Goal: Check status: Check status

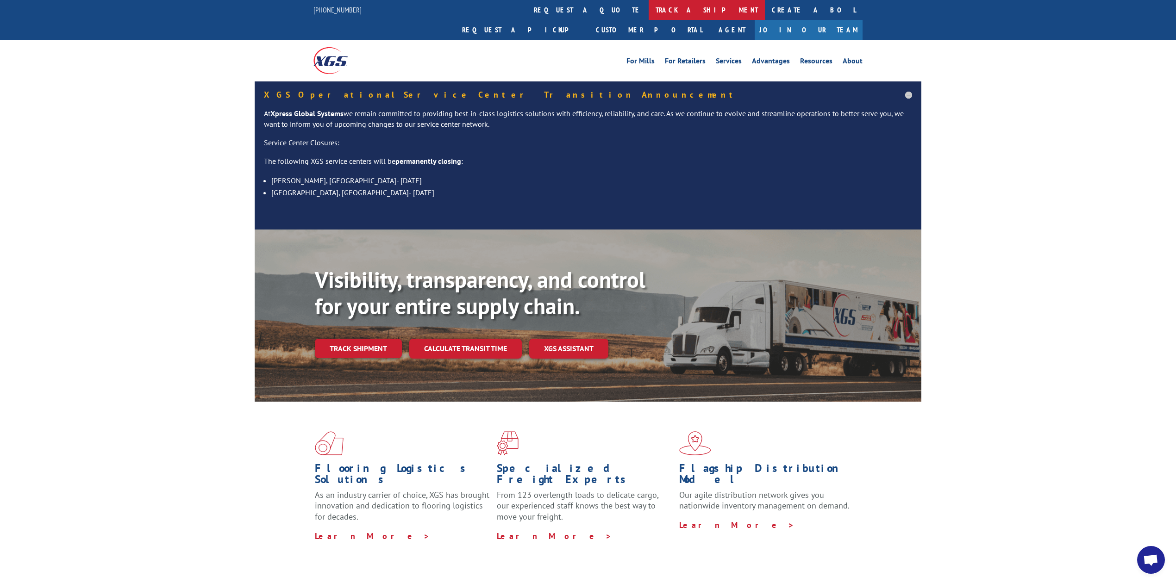
click at [649, 10] on link "track a shipment" at bounding box center [707, 10] width 116 height 20
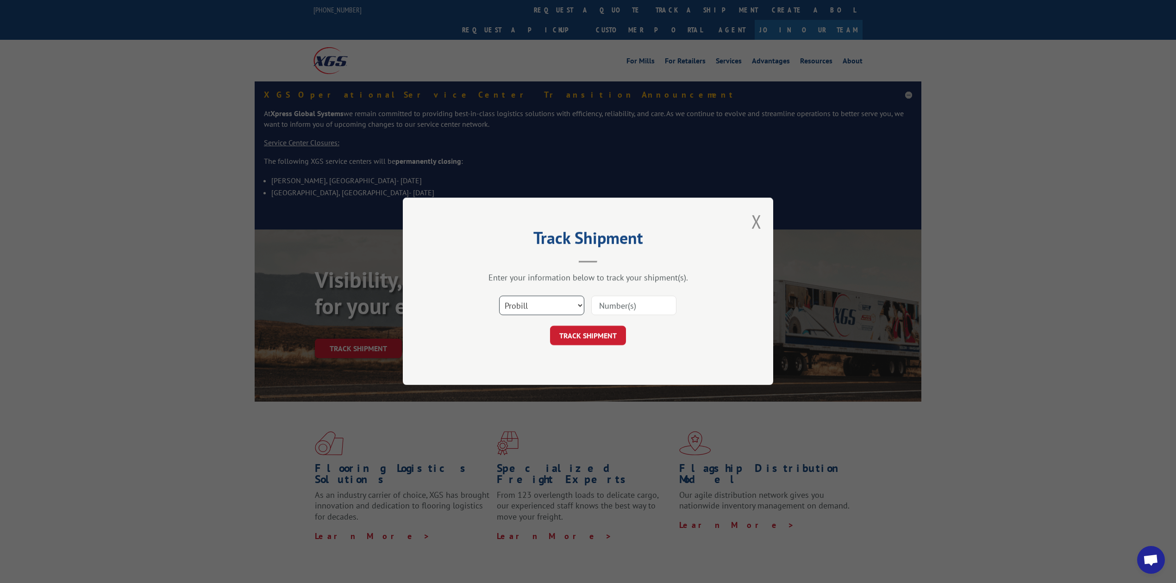
click at [551, 297] on select "Select category... Probill BOL PO" at bounding box center [541, 305] width 85 height 19
select select "bol"
click at [499, 296] on select "Select category... Probill BOL PO" at bounding box center [541, 305] width 85 height 19
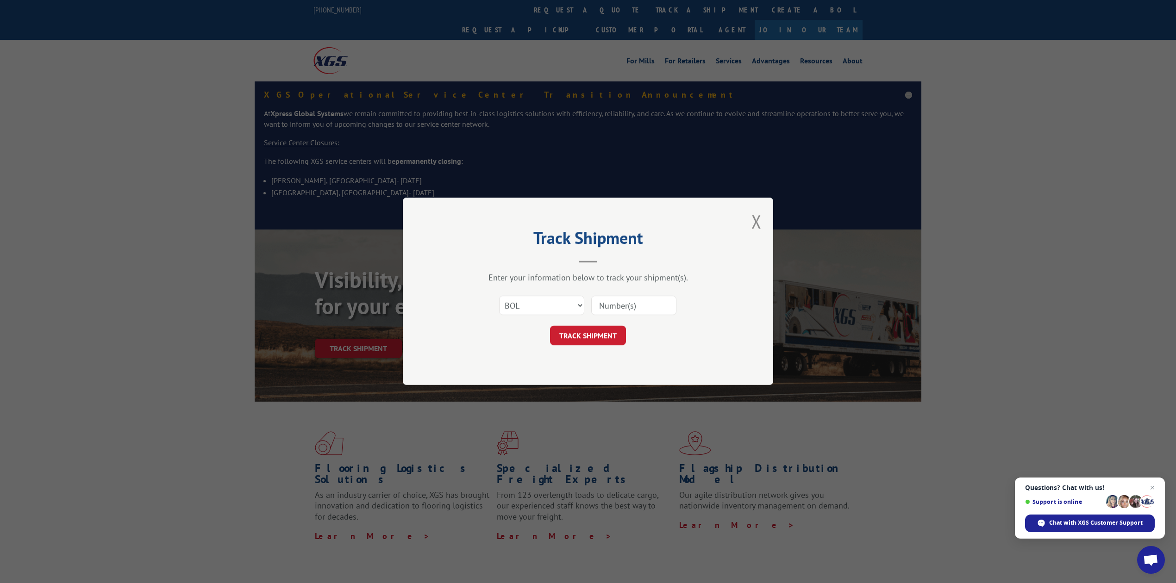
click at [647, 302] on input at bounding box center [633, 305] width 85 height 19
type input "8639615"
click at [594, 335] on button "TRACK SHIPMENT" at bounding box center [588, 335] width 76 height 19
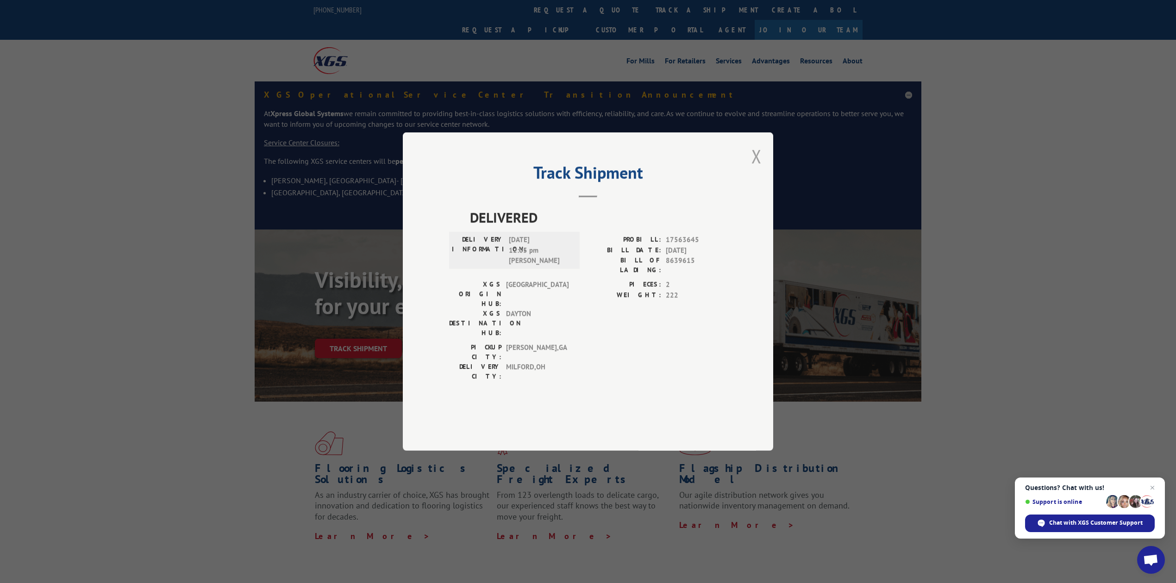
click at [756, 169] on button "Close modal" at bounding box center [756, 156] width 10 height 25
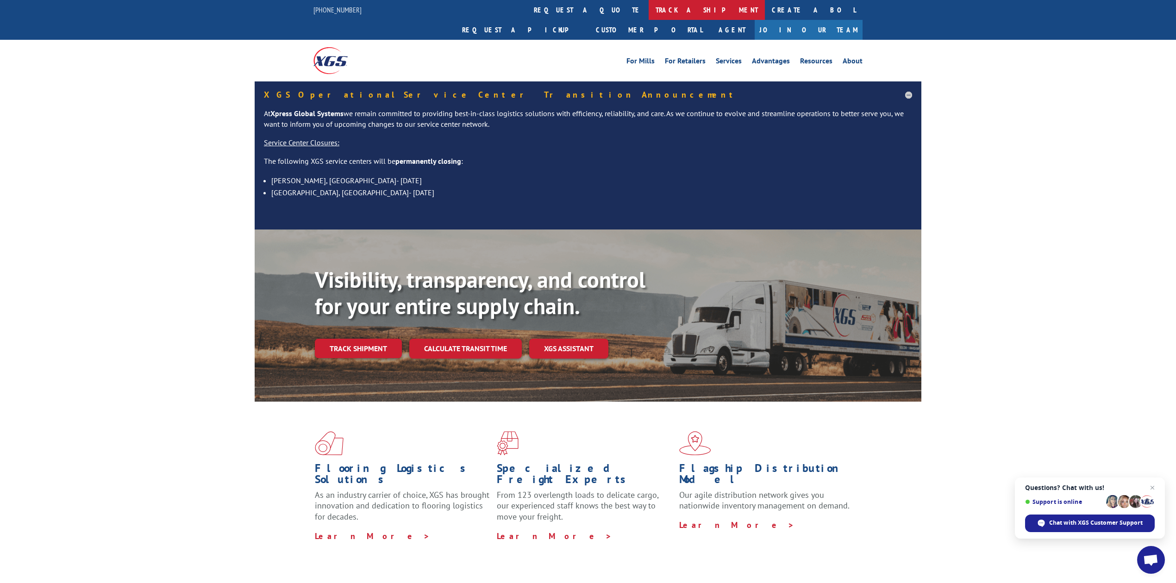
click at [649, 12] on link "track a shipment" at bounding box center [707, 10] width 116 height 20
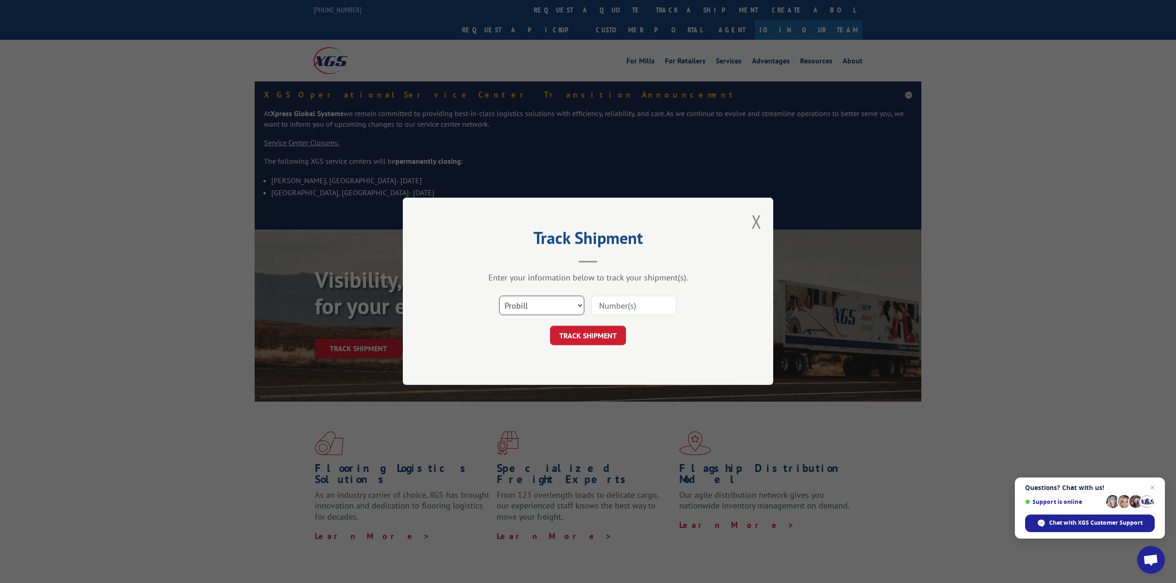
click at [547, 308] on select "Select category... Probill BOL PO" at bounding box center [541, 305] width 85 height 19
select select "bol"
click at [499, 296] on select "Select category... Probill BOL PO" at bounding box center [541, 305] width 85 height 19
click at [639, 308] on input at bounding box center [633, 305] width 85 height 19
click at [632, 308] on input at bounding box center [633, 305] width 85 height 19
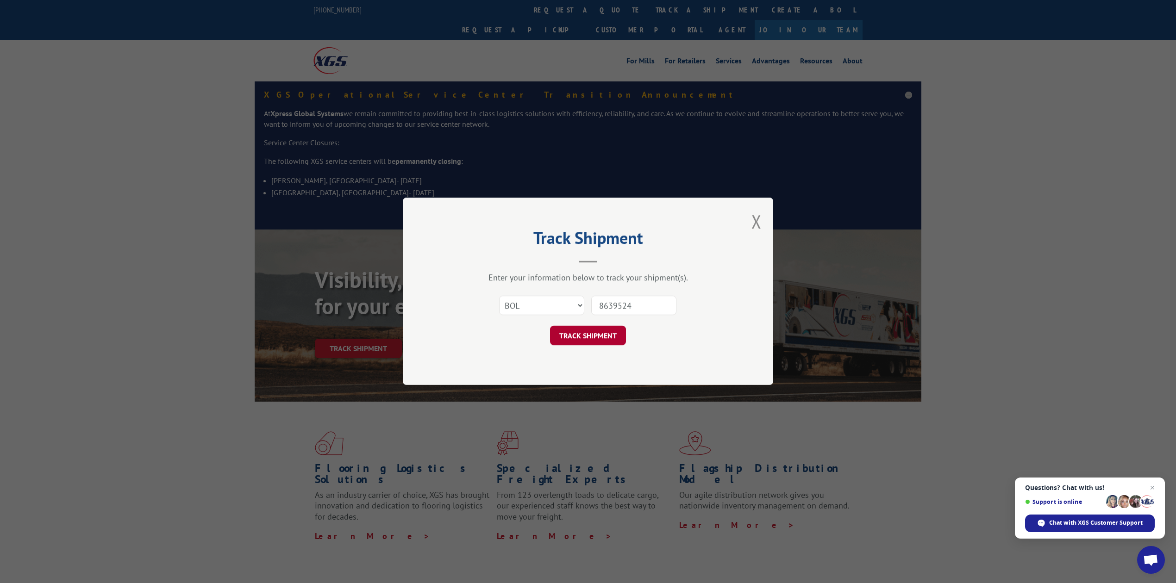
type input "8639524"
click at [597, 332] on button "TRACK SHIPMENT" at bounding box center [588, 335] width 76 height 19
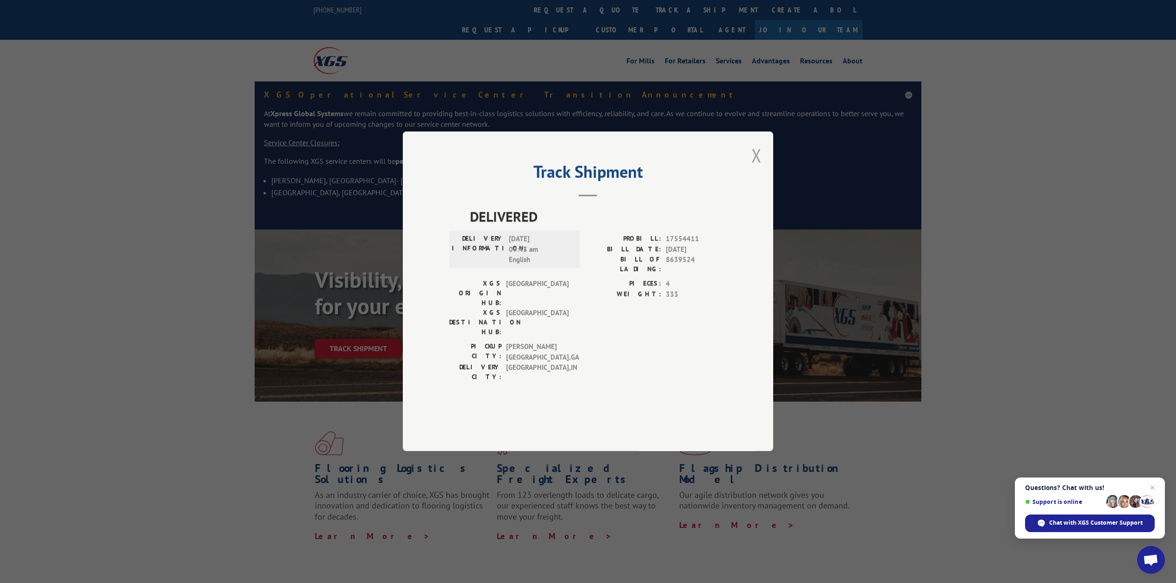
click at [755, 168] on button "Close modal" at bounding box center [756, 155] width 10 height 25
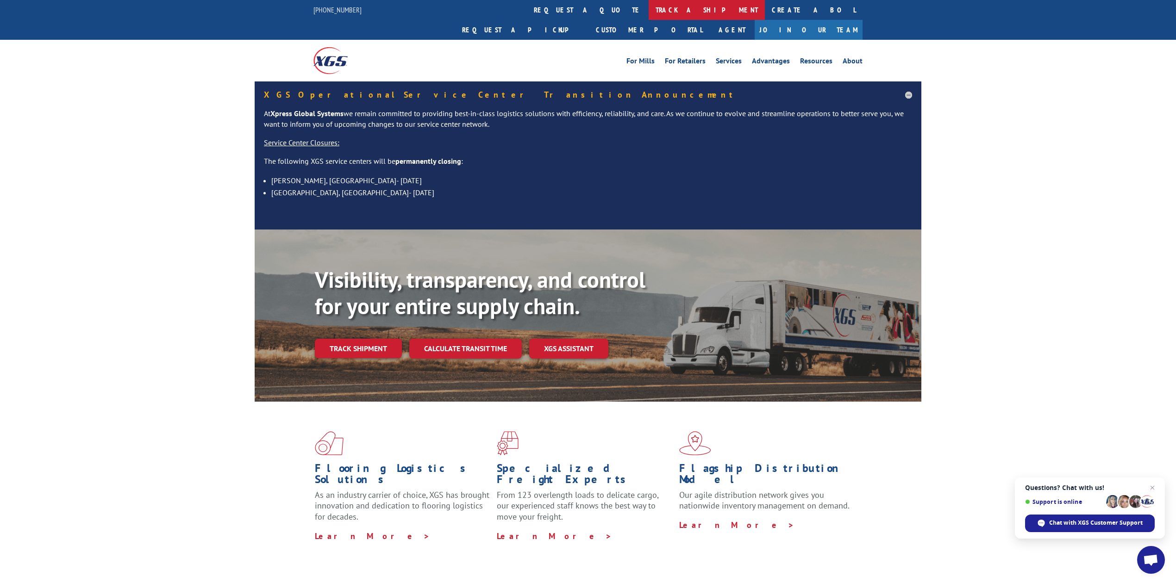
click at [649, 12] on link "track a shipment" at bounding box center [707, 10] width 116 height 20
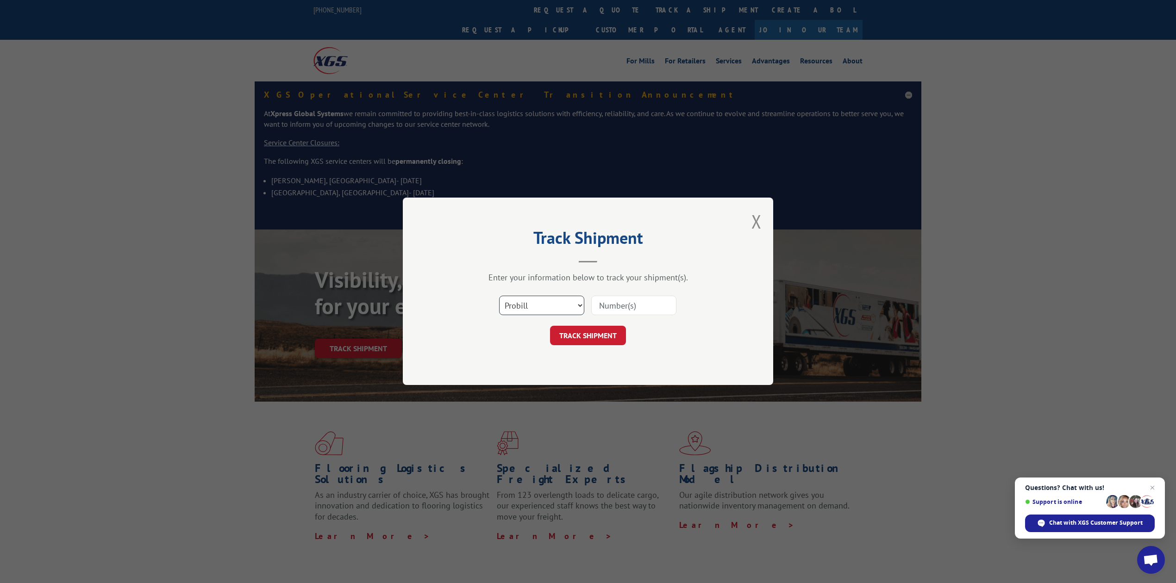
click at [543, 299] on select "Select category... Probill BOL PO" at bounding box center [541, 305] width 85 height 19
select select "bol"
click at [499, 296] on select "Select category... Probill BOL PO" at bounding box center [541, 305] width 85 height 19
click at [702, 297] on div "Select category... Probill BOL PO" at bounding box center [588, 306] width 278 height 31
drag, startPoint x: 659, startPoint y: 304, endPoint x: 654, endPoint y: 299, distance: 7.2
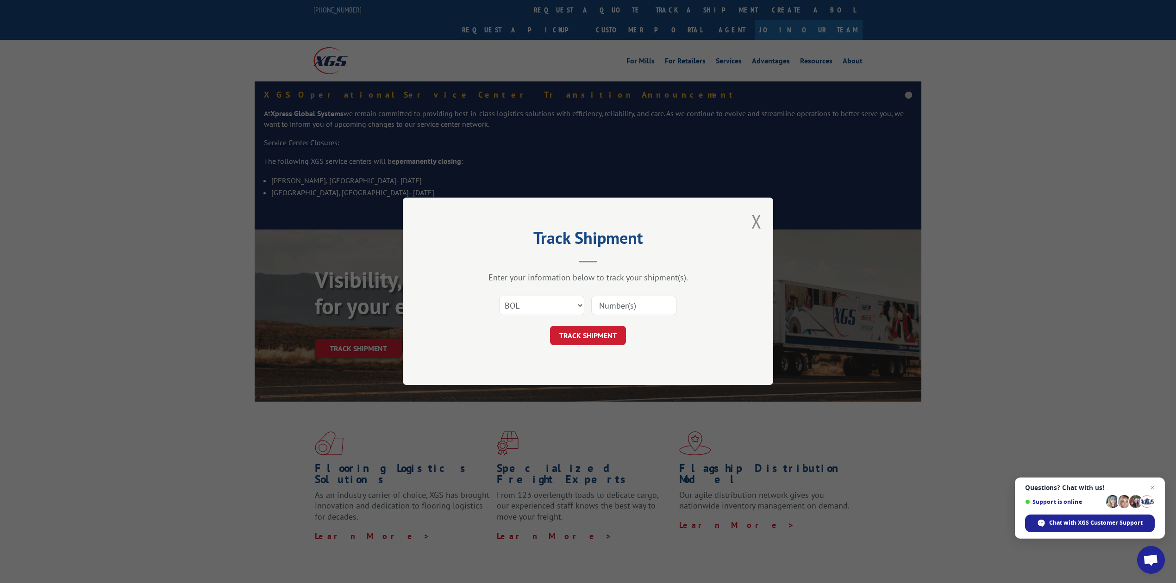
click at [659, 304] on input at bounding box center [633, 305] width 85 height 19
type input "8"
type input "25-1255"
click at [593, 330] on button "TRACK SHIPMENT" at bounding box center [588, 335] width 76 height 19
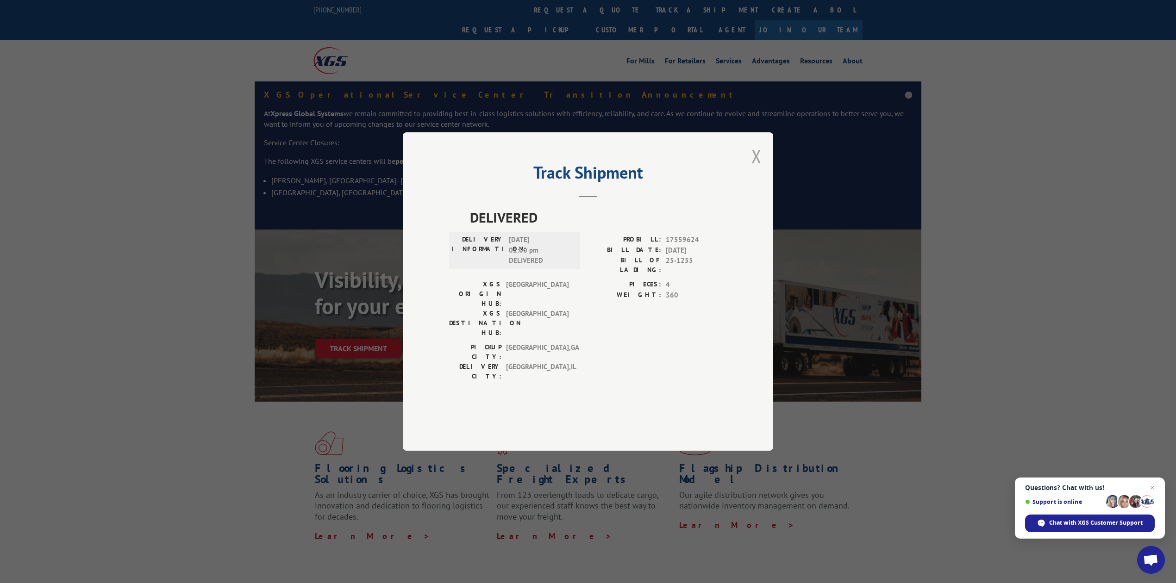
click at [760, 169] on button "Close modal" at bounding box center [756, 156] width 10 height 25
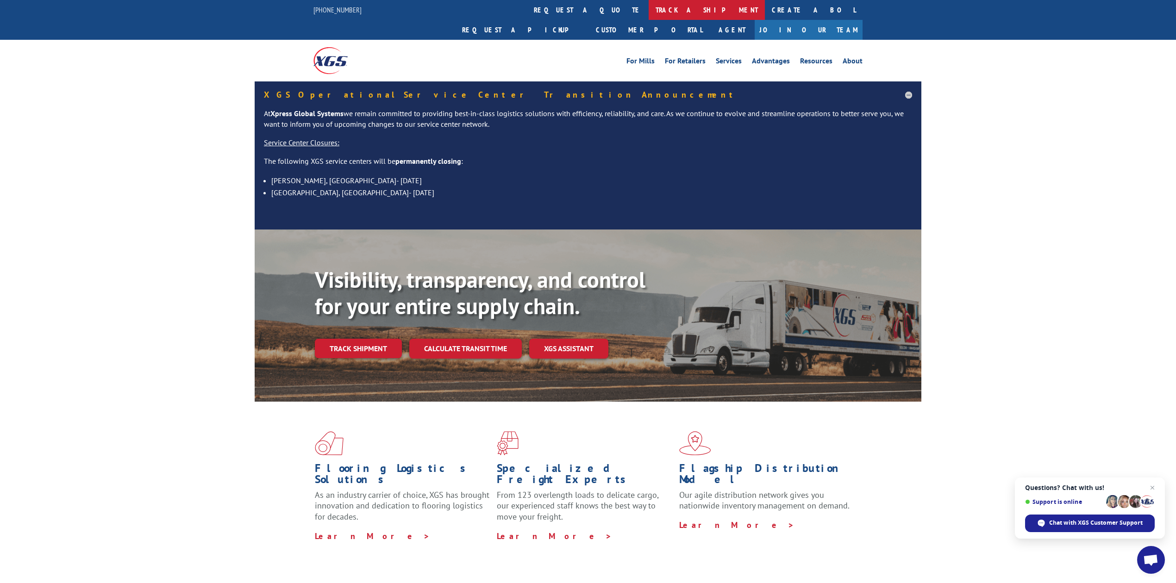
click at [649, 8] on link "track a shipment" at bounding box center [707, 10] width 116 height 20
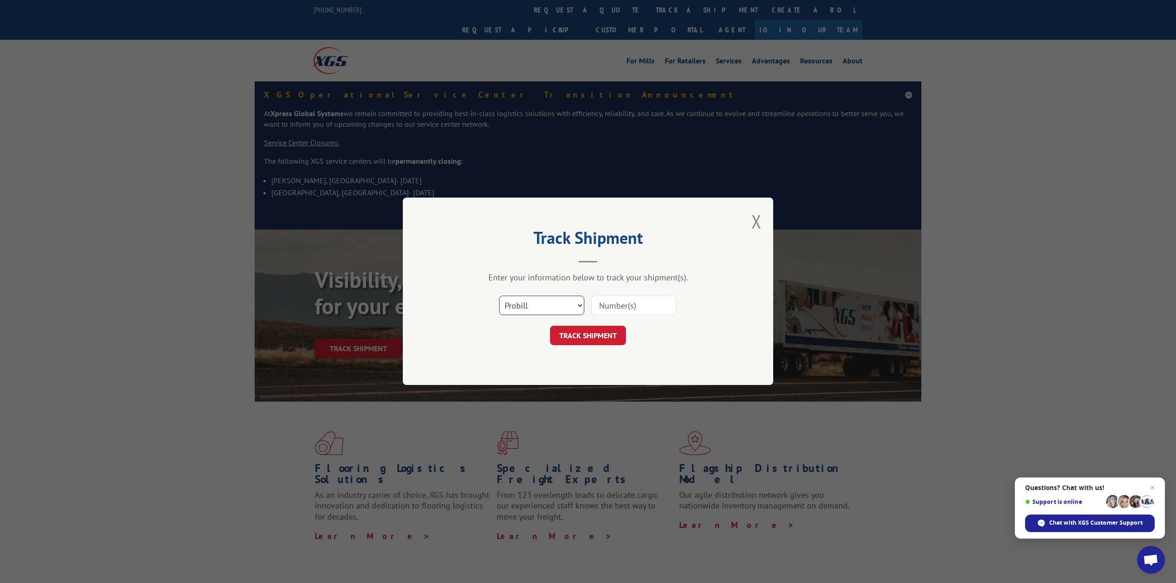
click at [506, 302] on select "Select category... Probill BOL PO" at bounding box center [541, 305] width 85 height 19
select select "bol"
click at [499, 296] on select "Select category... Probill BOL PO" at bounding box center [541, 305] width 85 height 19
click at [601, 306] on input at bounding box center [633, 305] width 85 height 19
type input "25-1330"
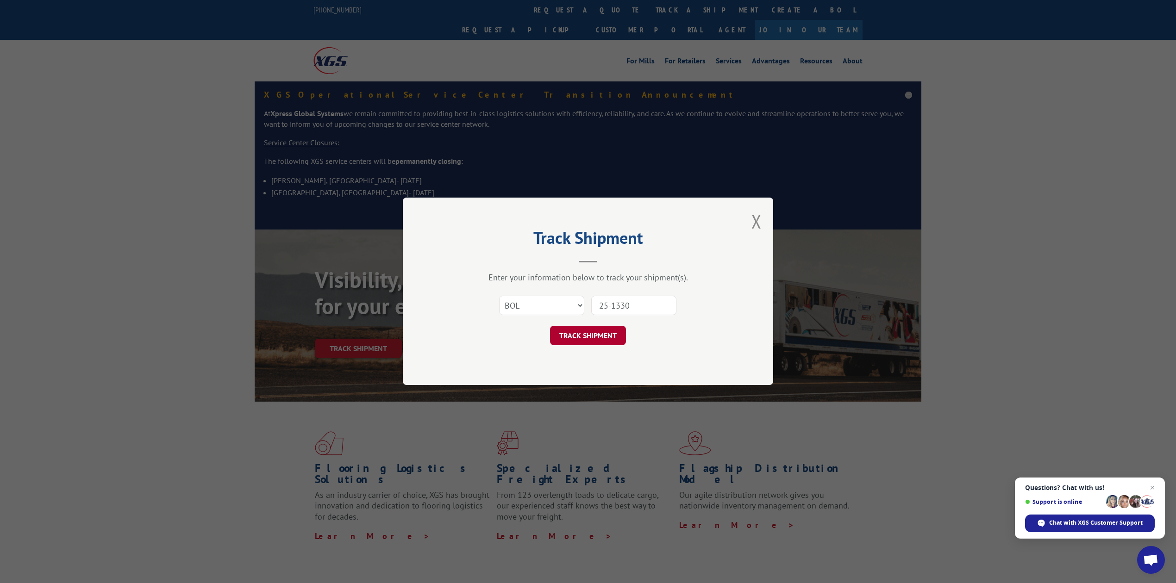
click at [608, 343] on button "TRACK SHIPMENT" at bounding box center [588, 335] width 76 height 19
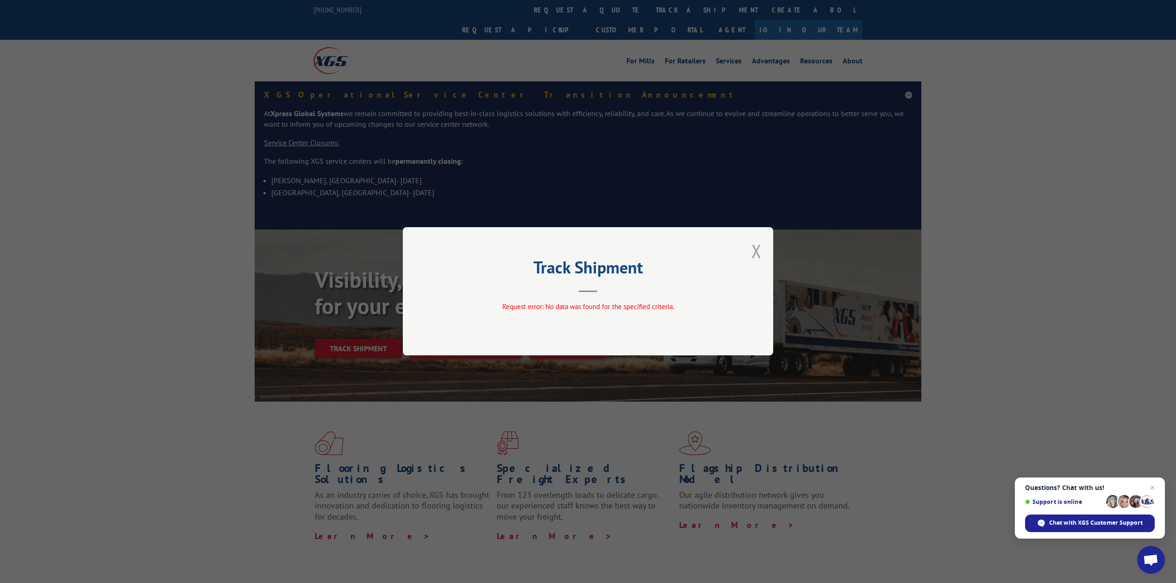
click at [753, 244] on button "Close modal" at bounding box center [756, 251] width 10 height 25
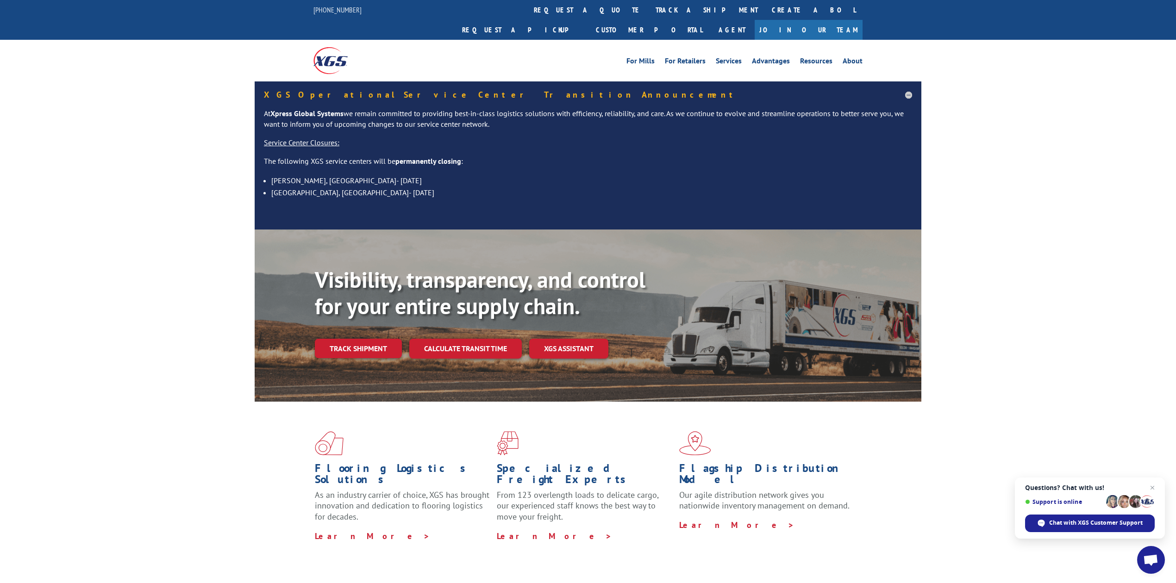
click at [649, 14] on link "track a shipment" at bounding box center [707, 10] width 116 height 20
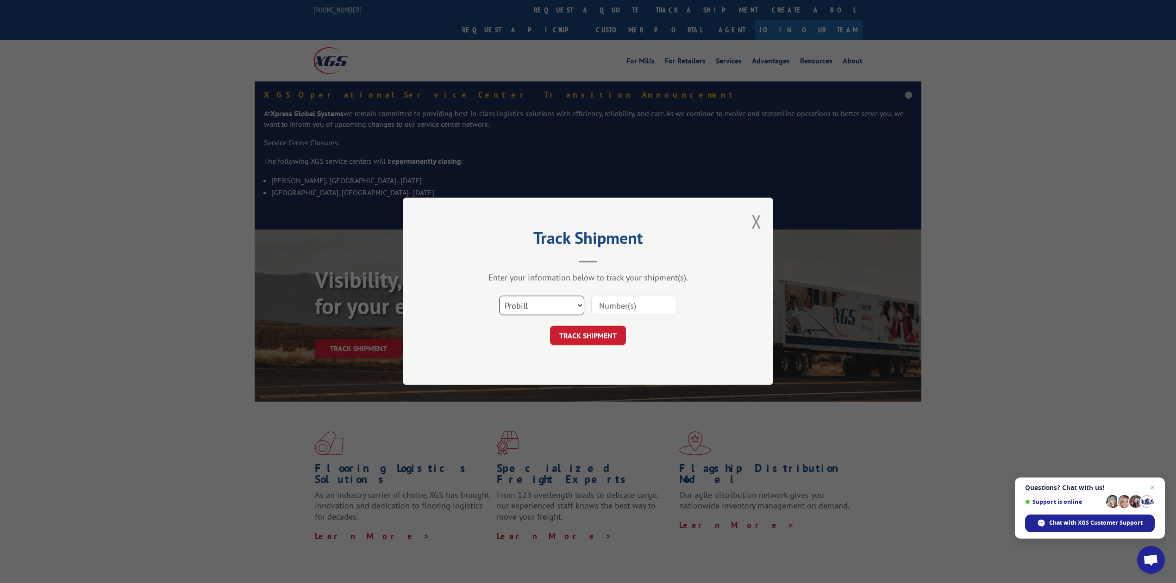
click at [560, 305] on select "Select category... Probill BOL PO" at bounding box center [541, 305] width 85 height 19
select select "bol"
click at [499, 296] on select "Select category... Probill BOL PO" at bounding box center [541, 305] width 85 height 19
click at [647, 307] on input at bounding box center [633, 305] width 85 height 19
type input "8639480"
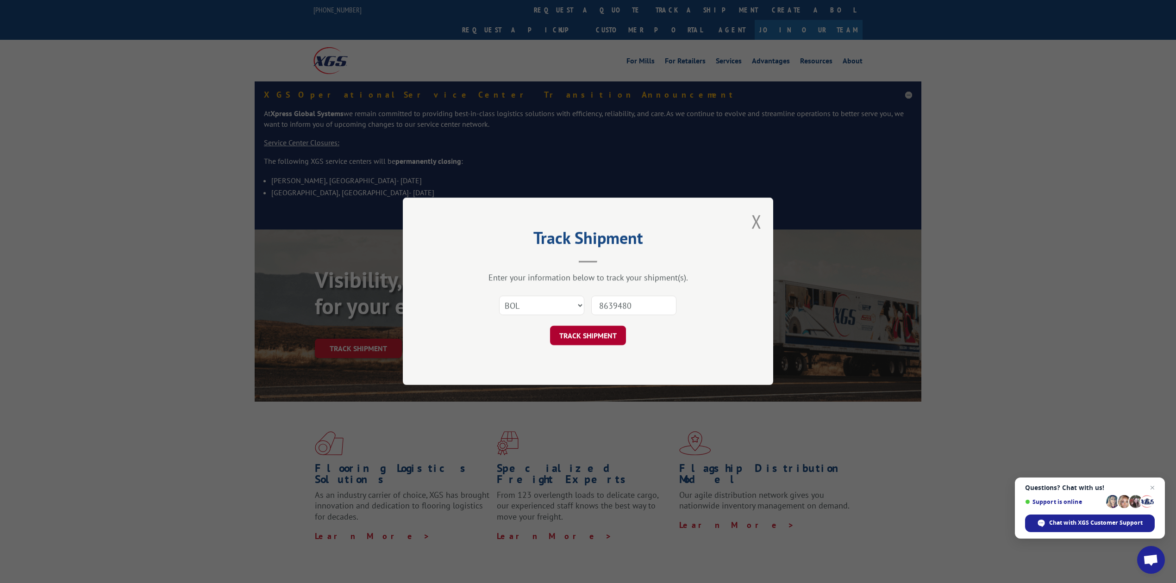
click at [609, 330] on button "TRACK SHIPMENT" at bounding box center [588, 335] width 76 height 19
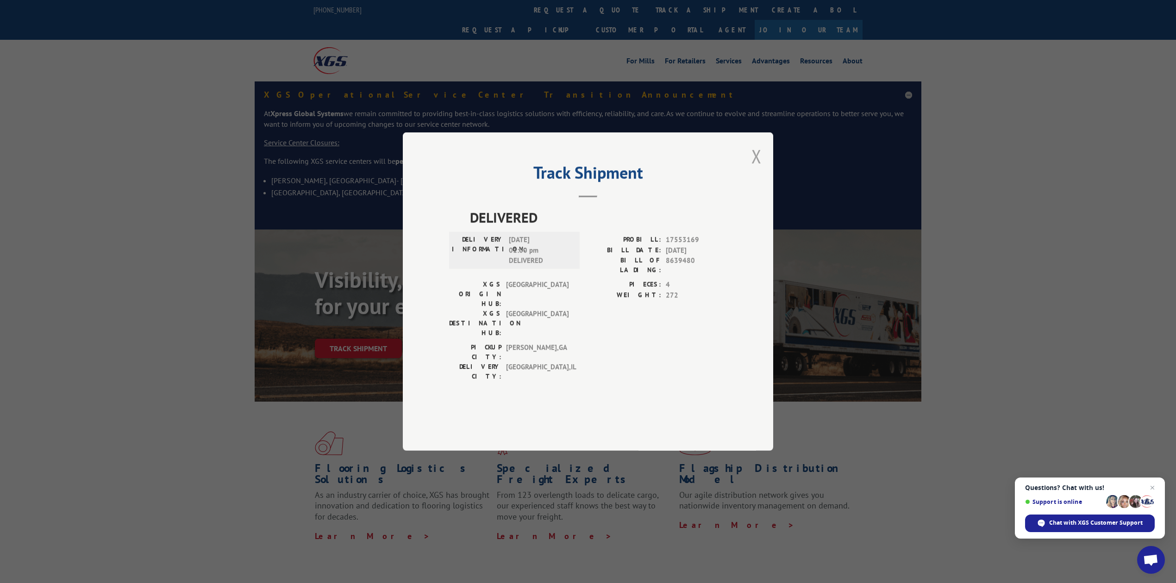
click at [755, 169] on button "Close modal" at bounding box center [756, 156] width 10 height 25
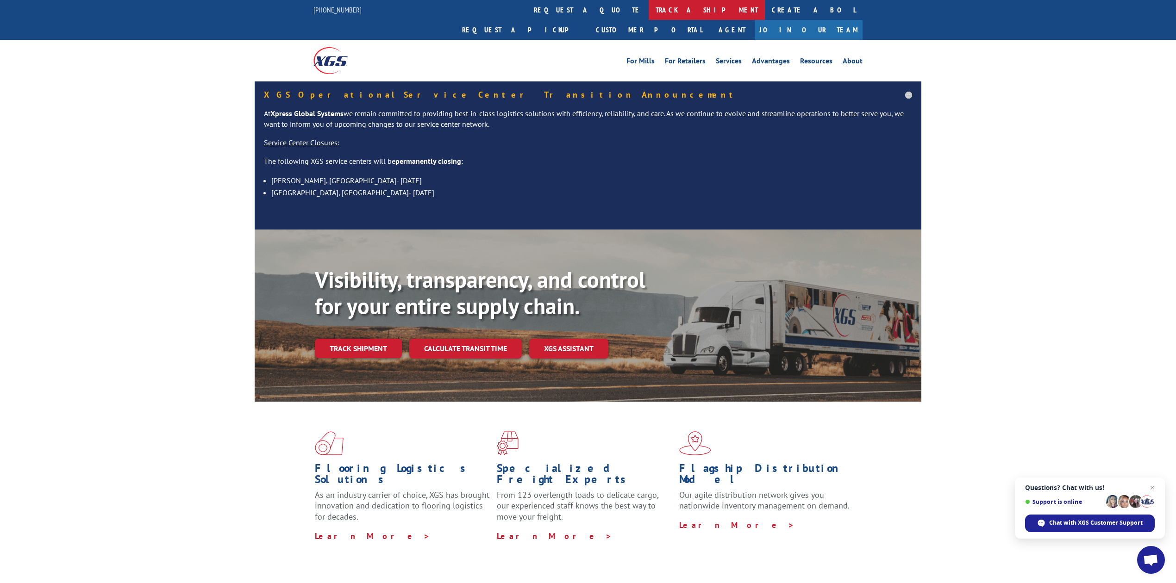
click at [649, 8] on link "track a shipment" at bounding box center [707, 10] width 116 height 20
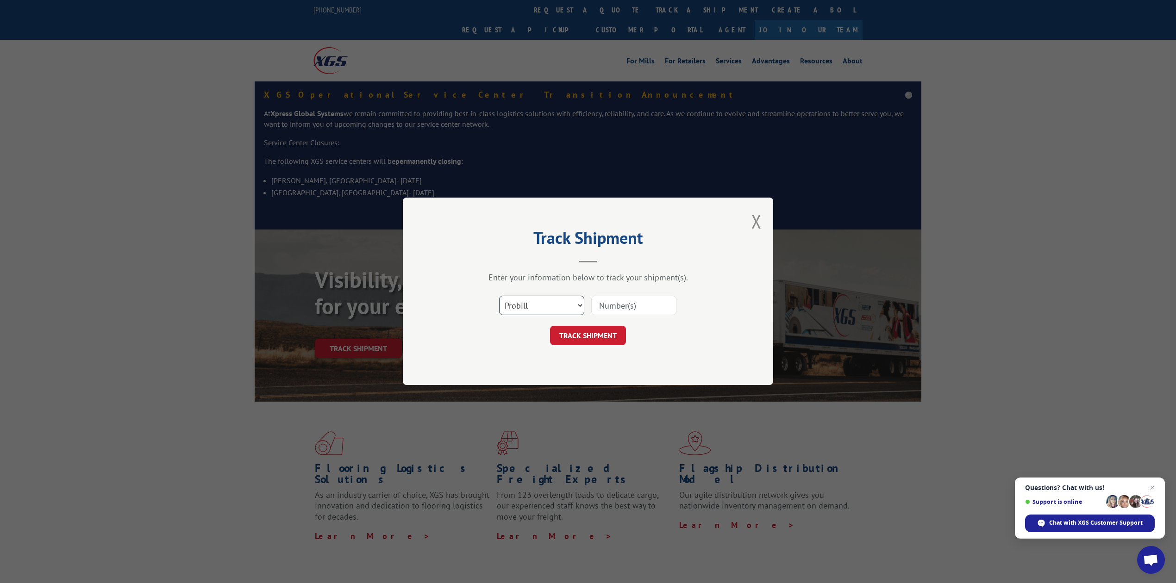
click at [540, 308] on select "Select category... Probill BOL PO" at bounding box center [541, 305] width 85 height 19
select select "bol"
click at [499, 296] on select "Select category... Probill BOL PO" at bounding box center [541, 305] width 85 height 19
click at [621, 320] on div "Select category... Probill BOL PO" at bounding box center [588, 306] width 278 height 31
click at [628, 313] on input at bounding box center [633, 305] width 85 height 19
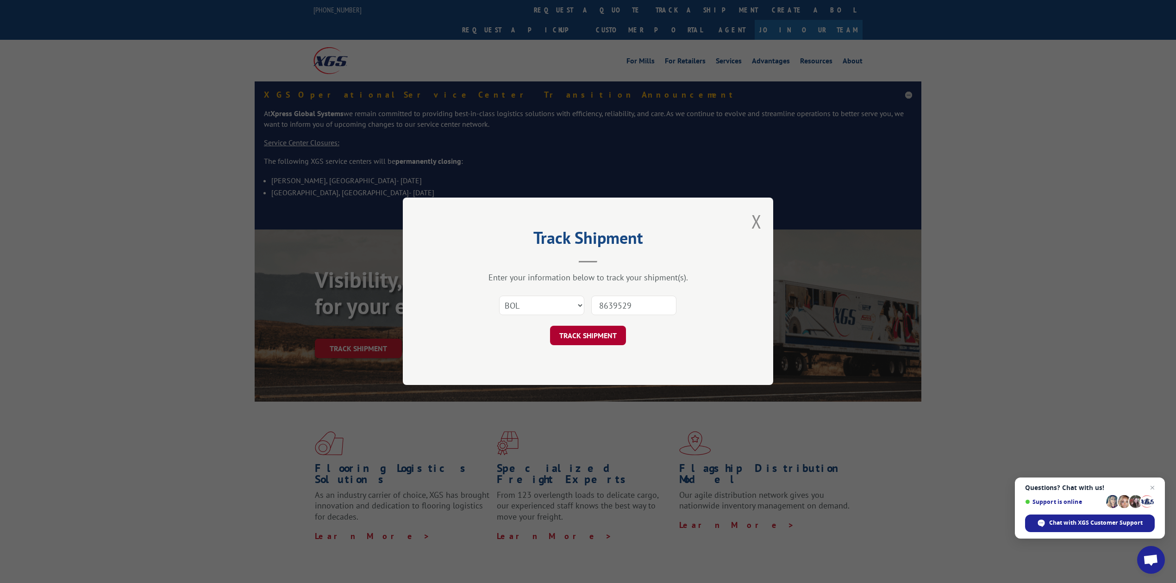
type input "8639529"
click at [595, 328] on button "TRACK SHIPMENT" at bounding box center [588, 335] width 76 height 19
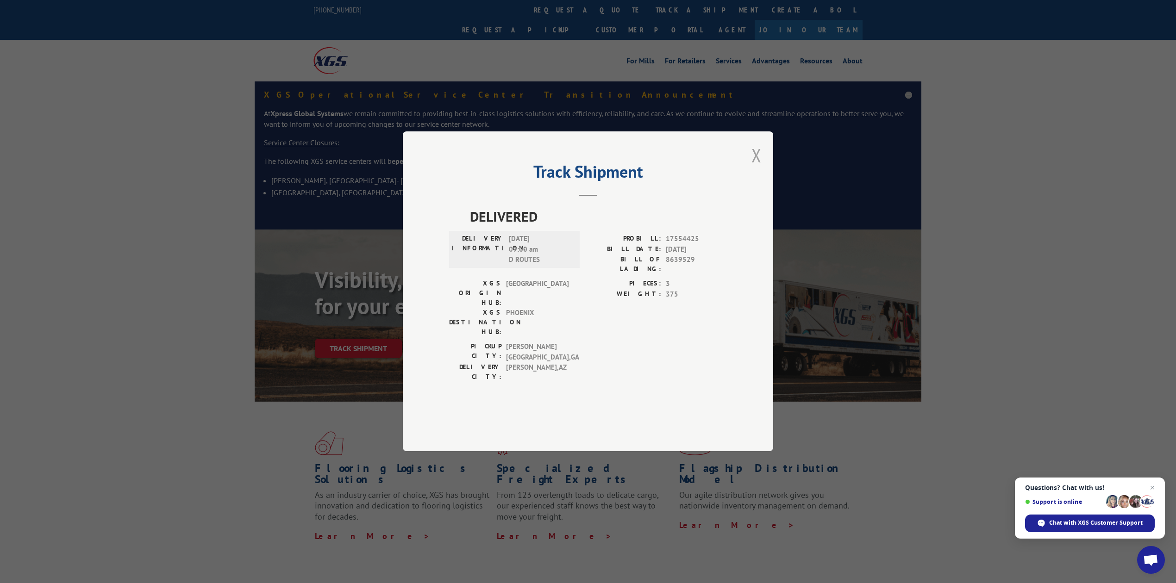
click at [758, 168] on button "Close modal" at bounding box center [756, 155] width 10 height 25
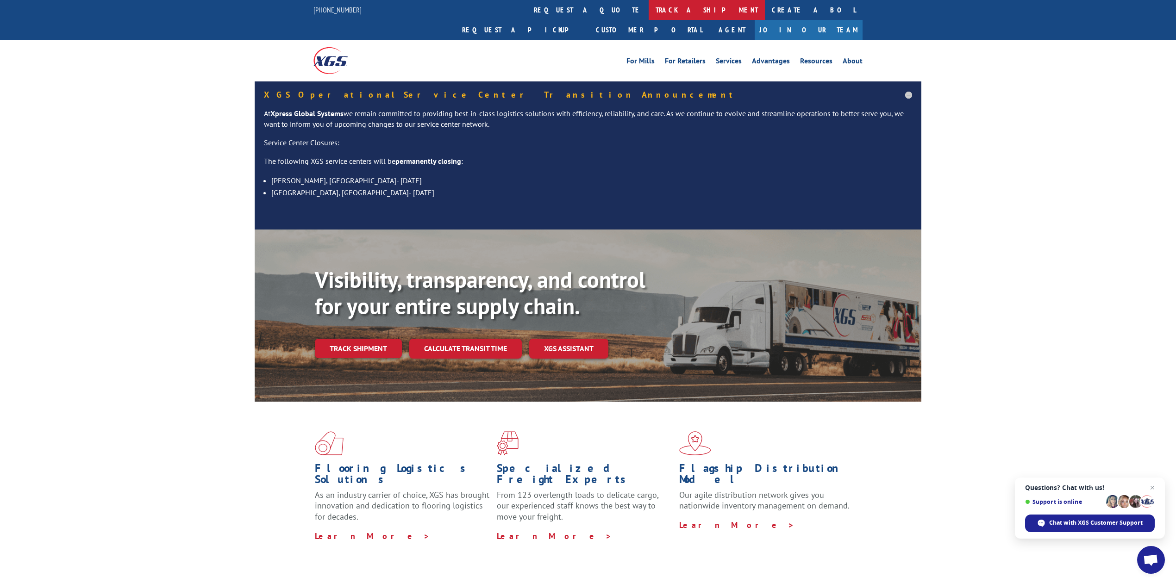
click at [649, 10] on link "track a shipment" at bounding box center [707, 10] width 116 height 20
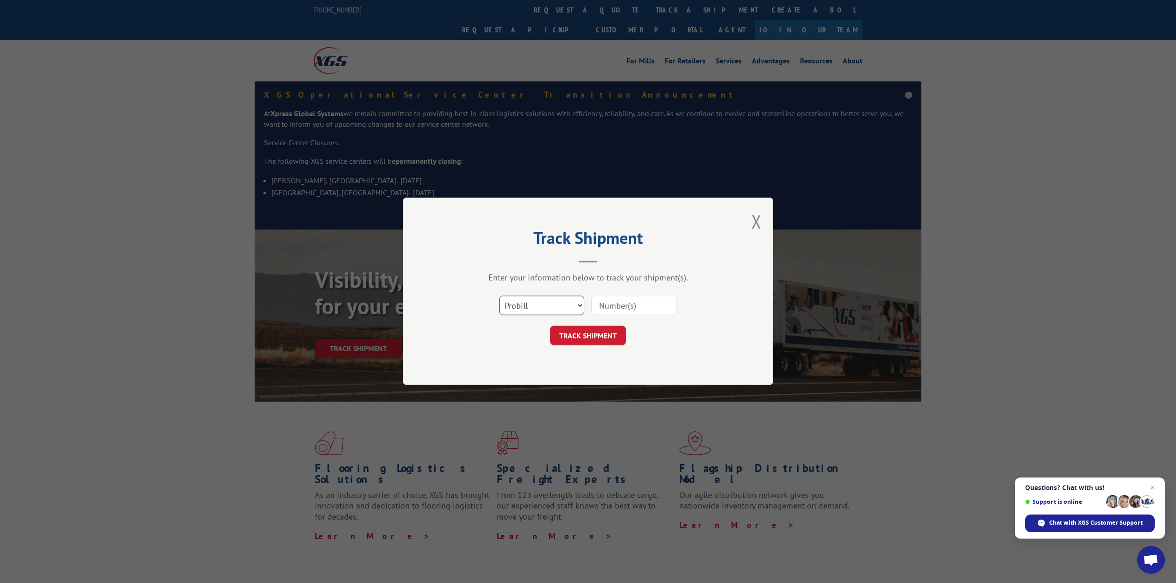
click at [532, 307] on select "Select category... Probill BOL PO" at bounding box center [541, 305] width 85 height 19
select select "bol"
click at [499, 296] on select "Select category... Probill BOL PO" at bounding box center [541, 305] width 85 height 19
drag, startPoint x: 626, startPoint y: 306, endPoint x: 628, endPoint y: 295, distance: 10.8
click at [627, 303] on input at bounding box center [633, 305] width 85 height 19
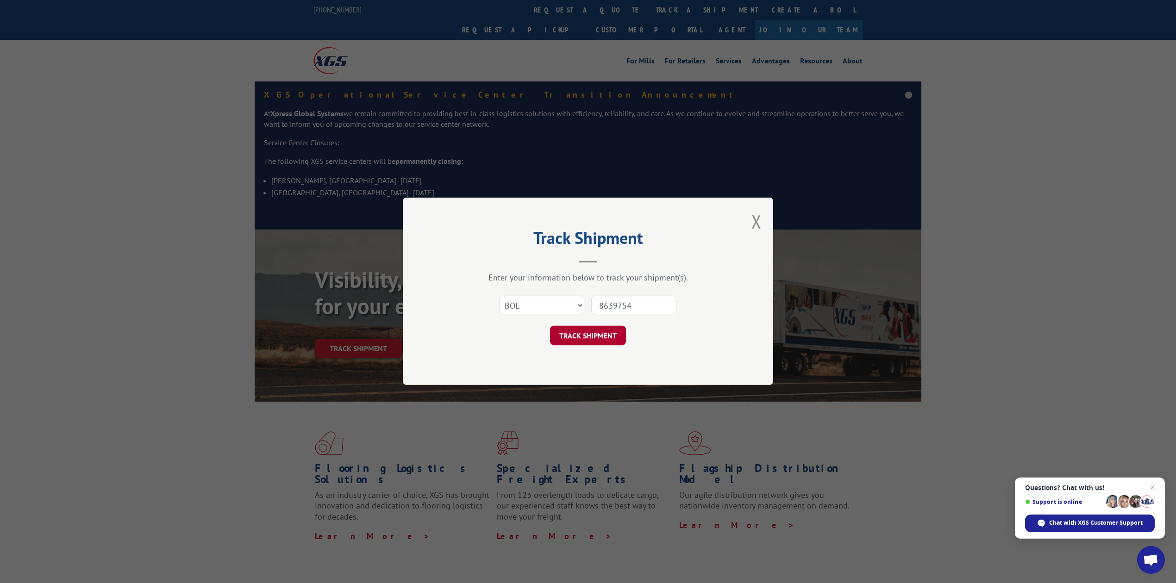
type input "8639754"
click at [608, 328] on button "TRACK SHIPMENT" at bounding box center [588, 335] width 76 height 19
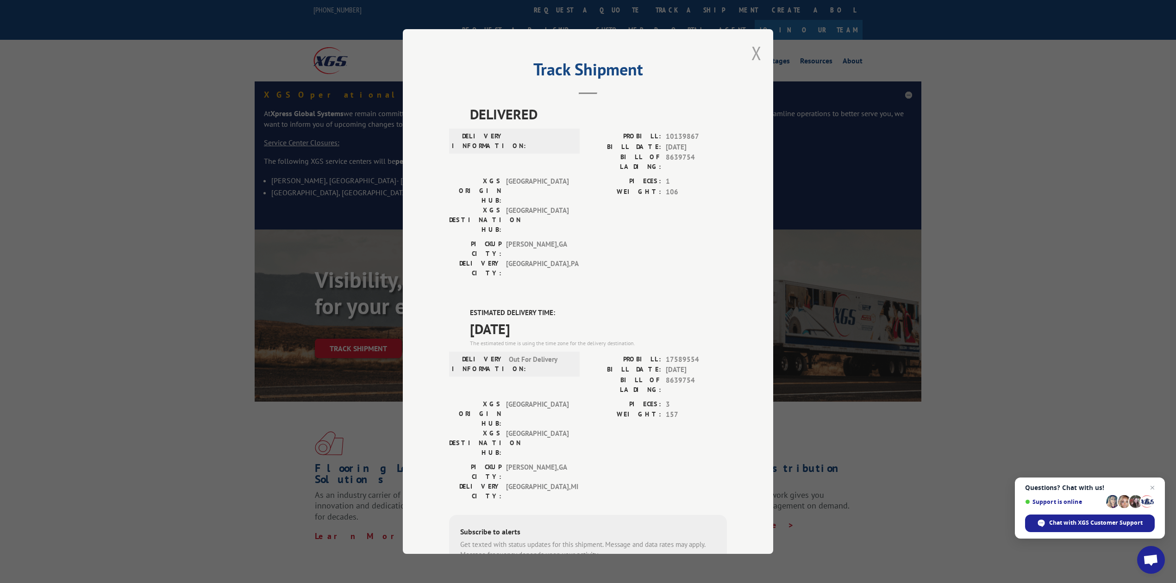
click at [751, 58] on button "Close modal" at bounding box center [756, 53] width 10 height 25
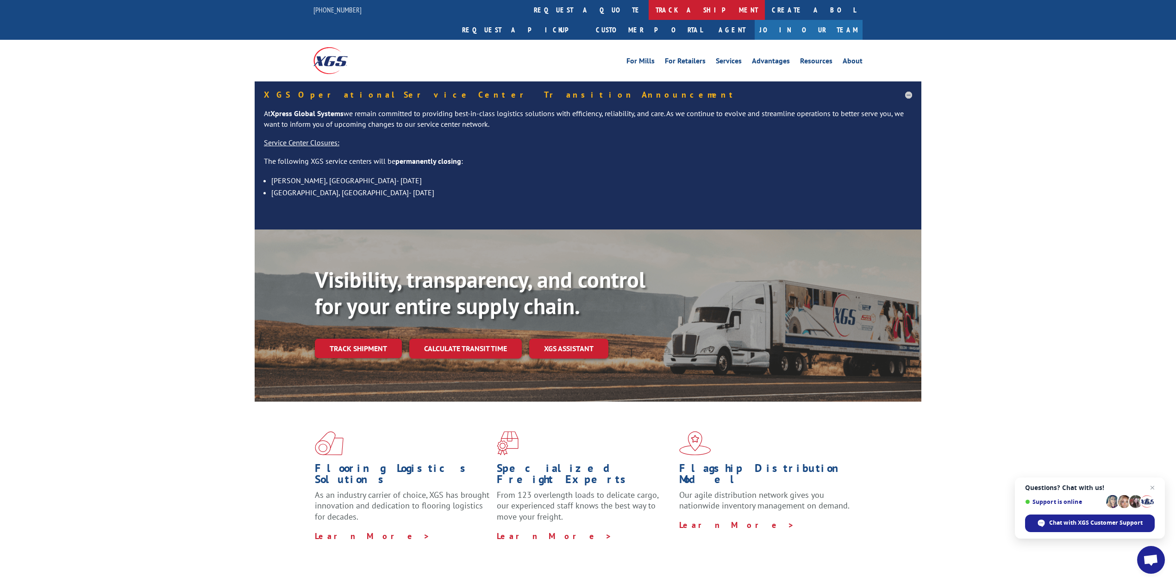
click at [649, 6] on link "track a shipment" at bounding box center [707, 10] width 116 height 20
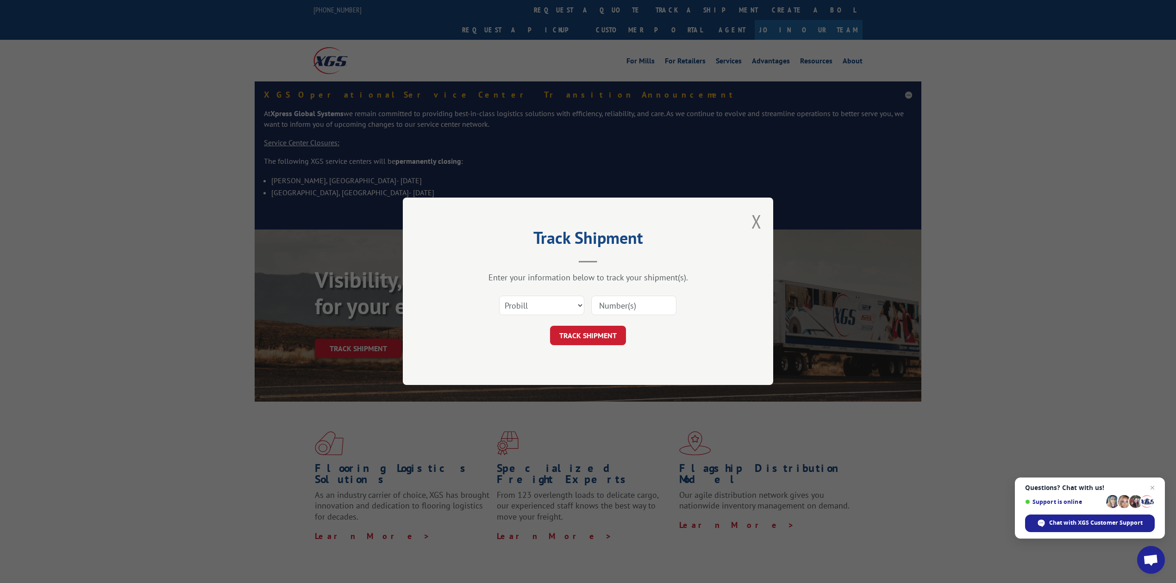
click at [552, 316] on div "Select category... Probill BOL PO" at bounding box center [542, 305] width 84 height 21
click at [547, 308] on select "Select category... Probill BOL PO" at bounding box center [541, 305] width 85 height 19
select select "bol"
click at [499, 296] on select "Select category... Probill BOL PO" at bounding box center [541, 305] width 85 height 19
click at [612, 293] on div "Select category... Probill BOL PO" at bounding box center [588, 306] width 278 height 31
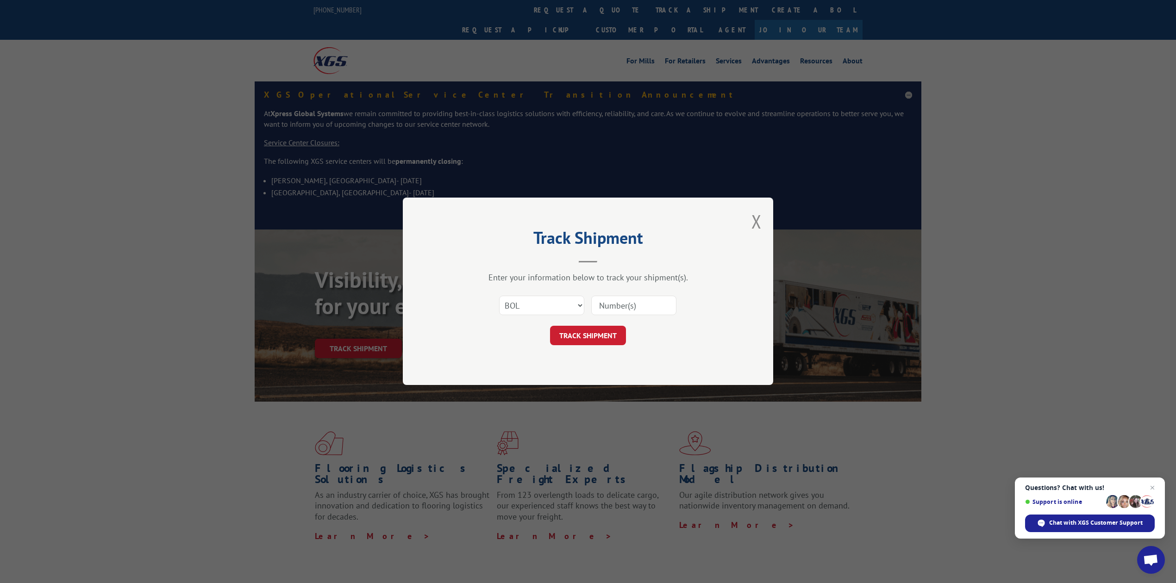
drag, startPoint x: 608, startPoint y: 306, endPoint x: 597, endPoint y: 301, distance: 11.6
click at [608, 306] on input at bounding box center [633, 305] width 85 height 19
type input "8639755"
drag, startPoint x: 601, startPoint y: 351, endPoint x: 599, endPoint y: 344, distance: 7.5
click at [601, 349] on div "Track Shipment Enter your information below to track your shipment(s). Select c…" at bounding box center [588, 292] width 370 height 188
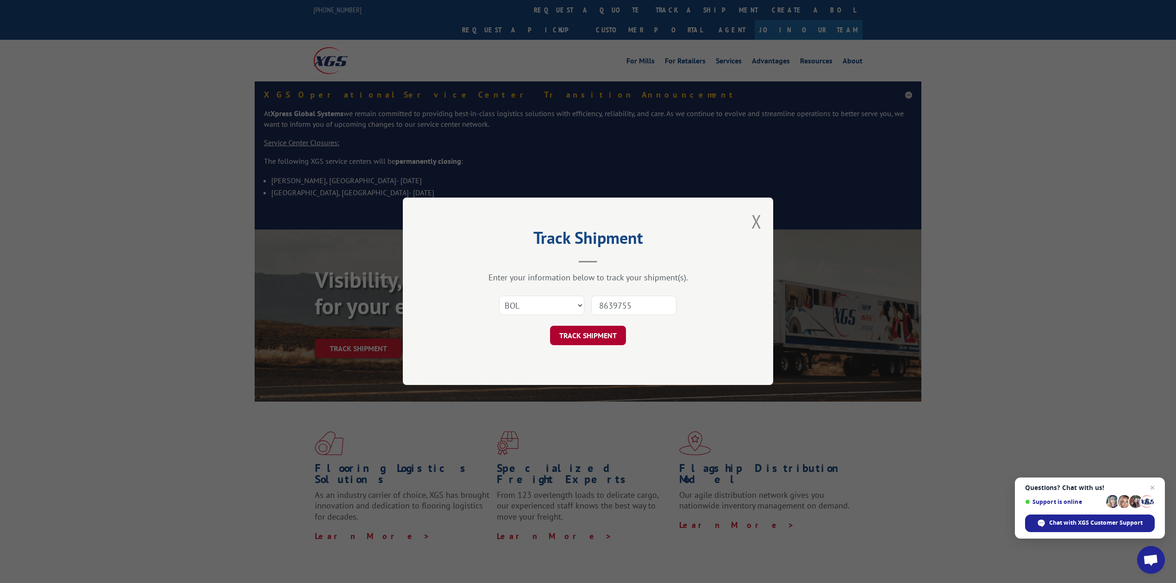
click at [599, 341] on button "TRACK SHIPMENT" at bounding box center [588, 335] width 76 height 19
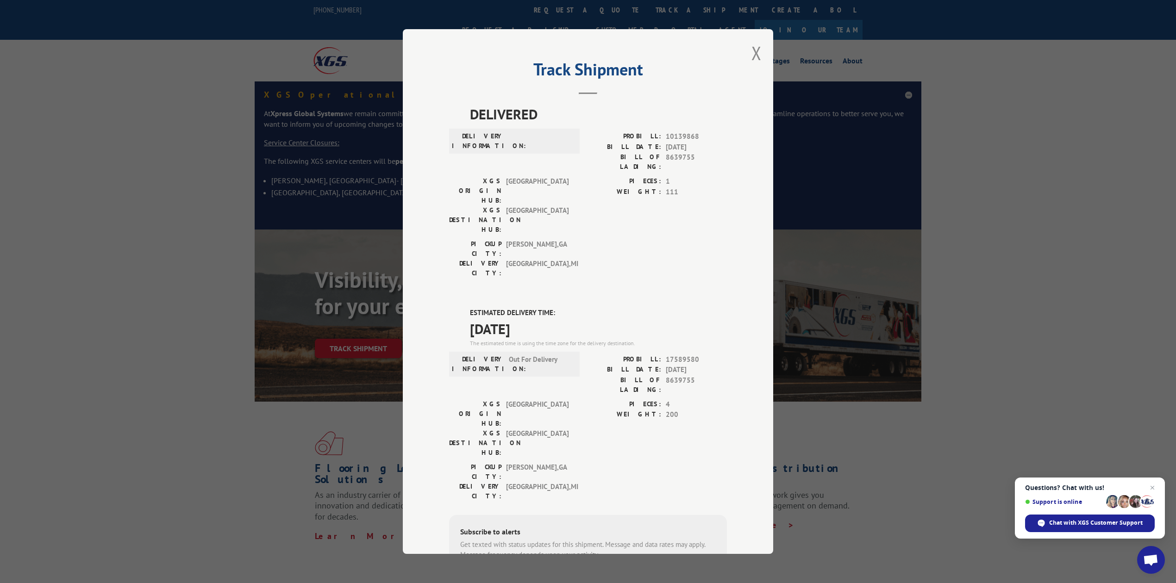
click at [743, 49] on div "Track Shipment DELIVERED DELIVERY INFORMATION: PROBILL: 10139868 BILL DATE: [DA…" at bounding box center [588, 291] width 370 height 525
click at [752, 50] on button "Close modal" at bounding box center [756, 53] width 10 height 25
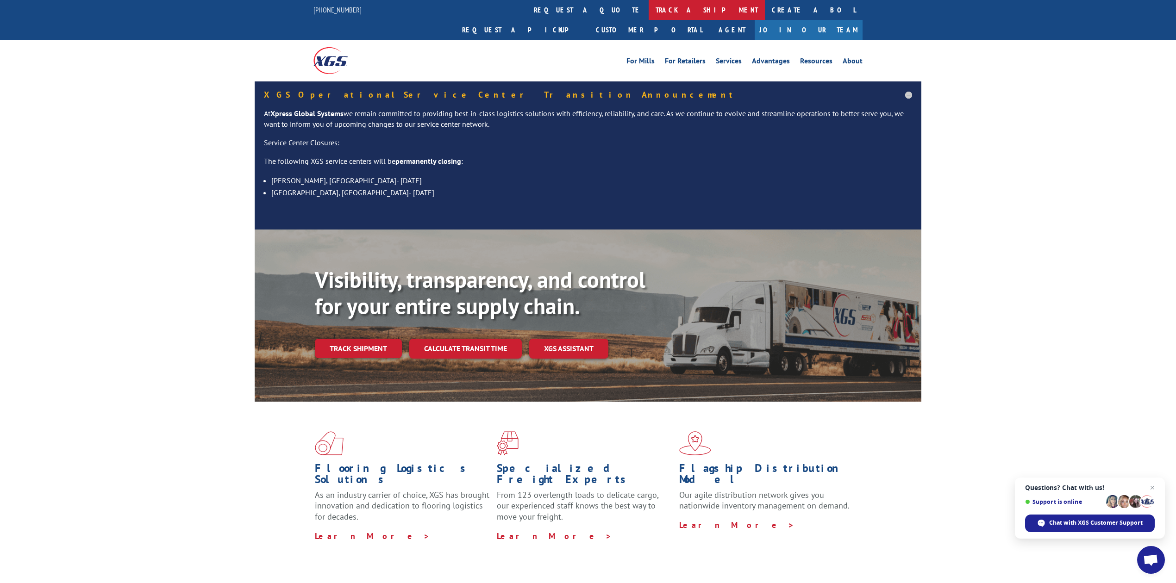
click at [649, 4] on link "track a shipment" at bounding box center [707, 10] width 116 height 20
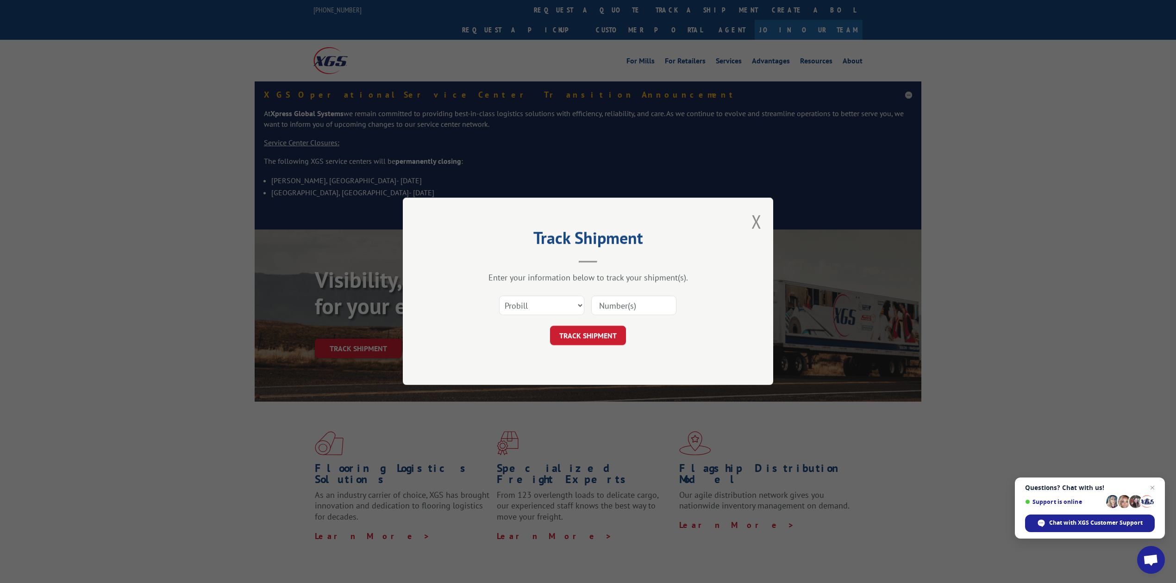
click at [537, 294] on div "Select category... Probill BOL PO" at bounding box center [588, 306] width 278 height 31
click at [538, 307] on select "Select category... Probill BOL PO" at bounding box center [541, 305] width 85 height 19
select select "bol"
click at [499, 296] on select "Select category... Probill BOL PO" at bounding box center [541, 305] width 85 height 19
drag, startPoint x: 610, startPoint y: 308, endPoint x: 572, endPoint y: 278, distance: 48.1
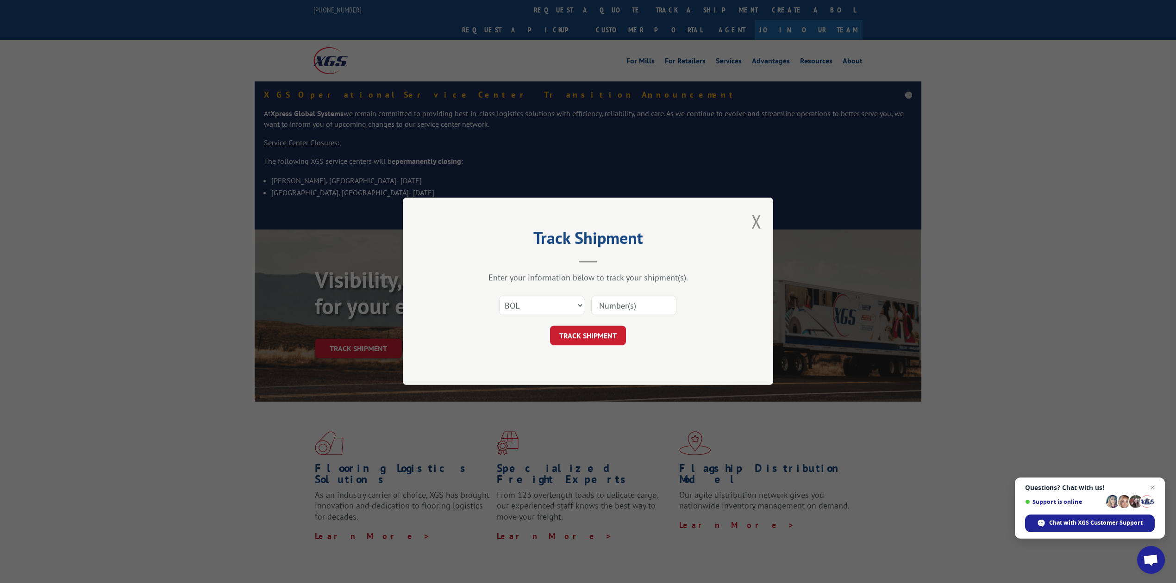
click at [607, 307] on input at bounding box center [633, 305] width 85 height 19
type input "8639760"
click at [578, 326] on button "TRACK SHIPMENT" at bounding box center [588, 335] width 76 height 19
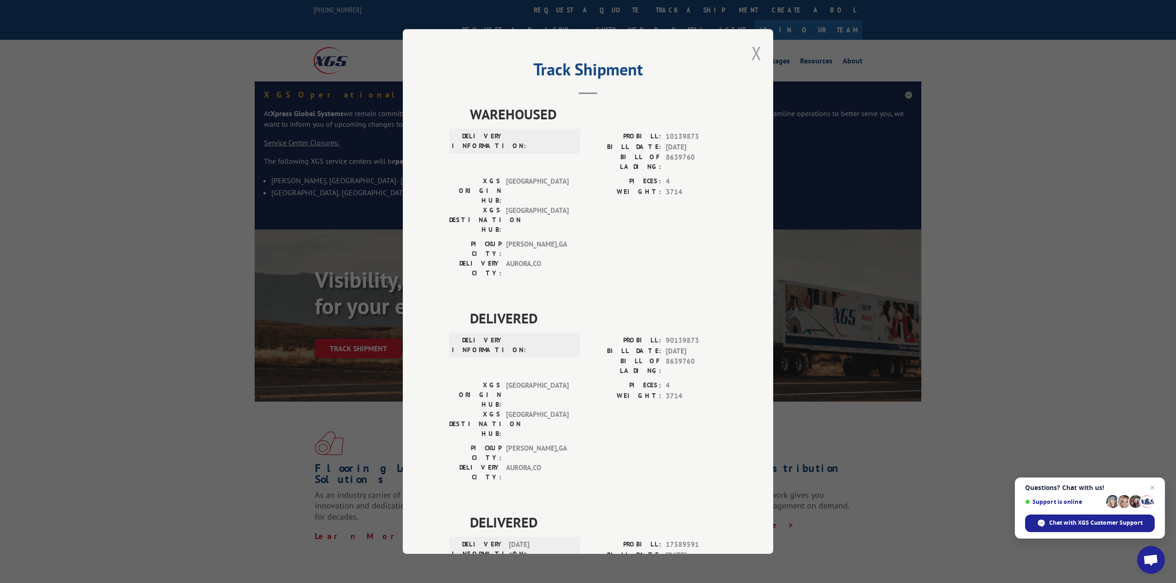
click at [754, 52] on button "Close modal" at bounding box center [756, 53] width 10 height 25
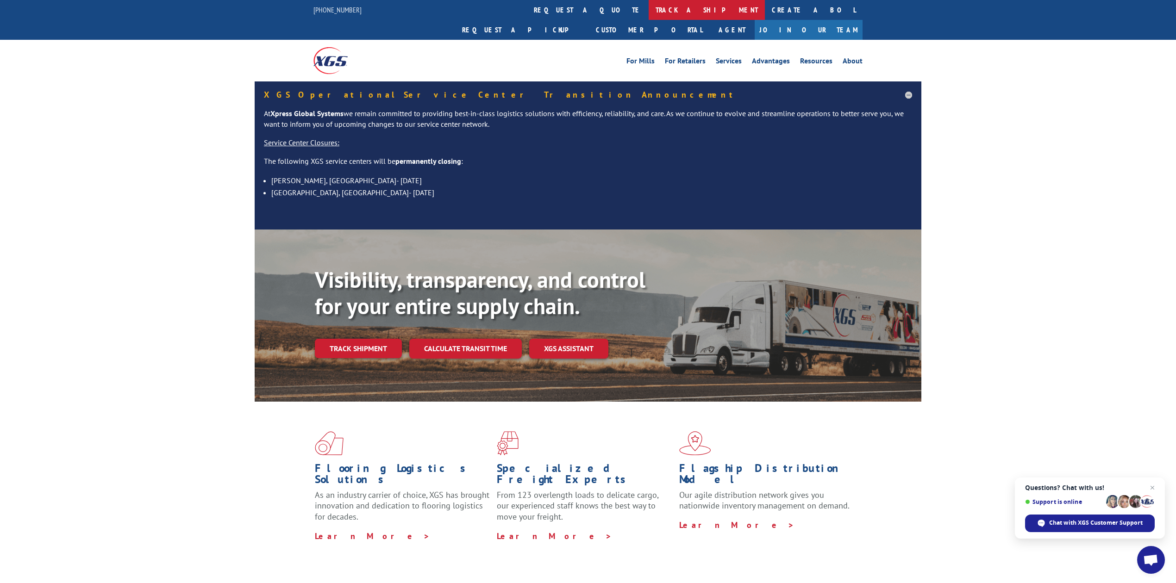
click at [649, 15] on link "track a shipment" at bounding box center [707, 10] width 116 height 20
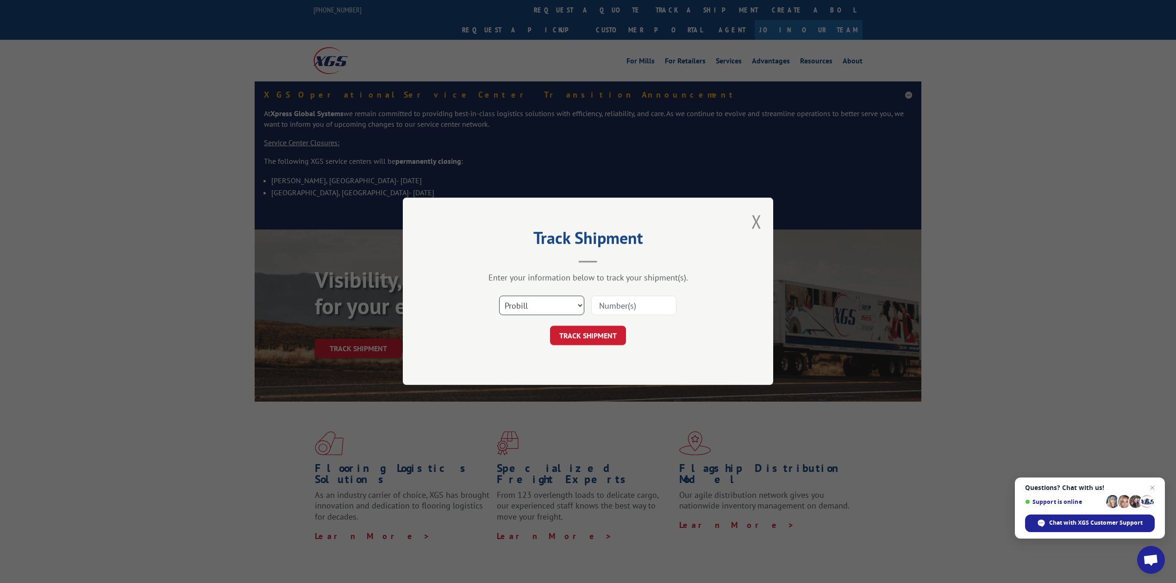
click at [533, 310] on select "Select category... Probill BOL PO" at bounding box center [541, 305] width 85 height 19
select select "bol"
click at [499, 296] on select "Select category... Probill BOL PO" at bounding box center [541, 305] width 85 height 19
drag, startPoint x: 652, startPoint y: 307, endPoint x: 642, endPoint y: 295, distance: 15.8
click at [652, 307] on input at bounding box center [633, 305] width 85 height 19
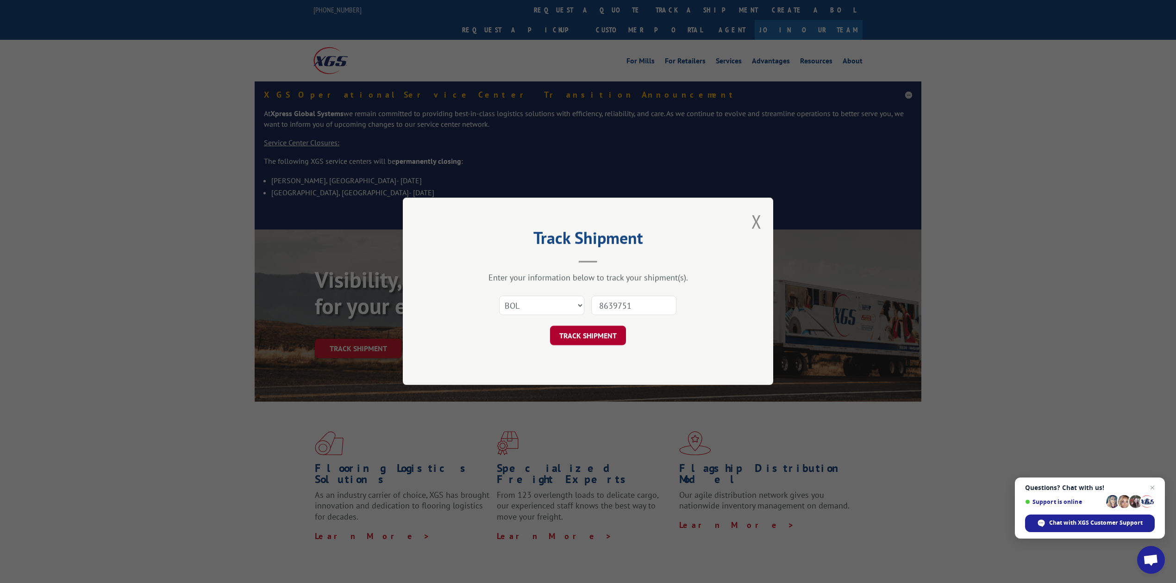
type input "8639751"
click at [574, 332] on button "TRACK SHIPMENT" at bounding box center [588, 335] width 76 height 19
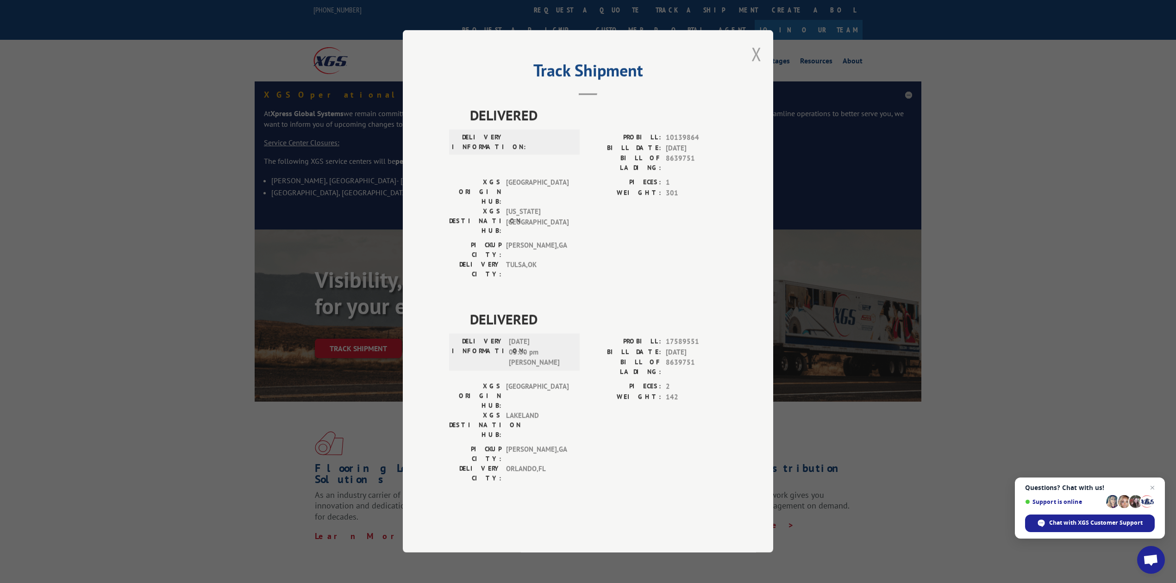
click at [757, 66] on button "Close modal" at bounding box center [756, 54] width 10 height 25
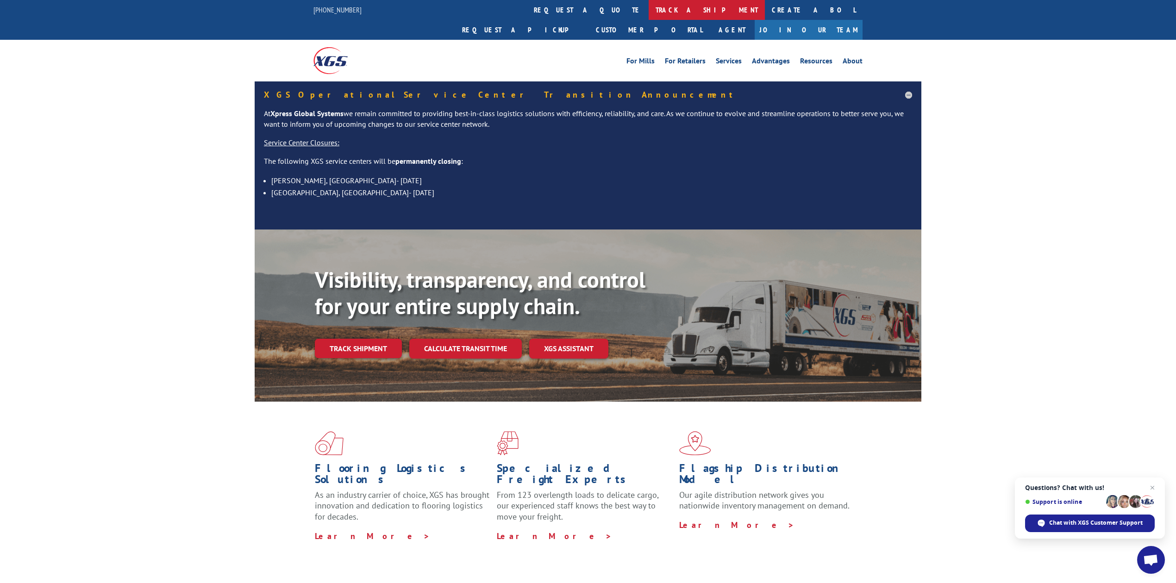
click at [649, 6] on link "track a shipment" at bounding box center [707, 10] width 116 height 20
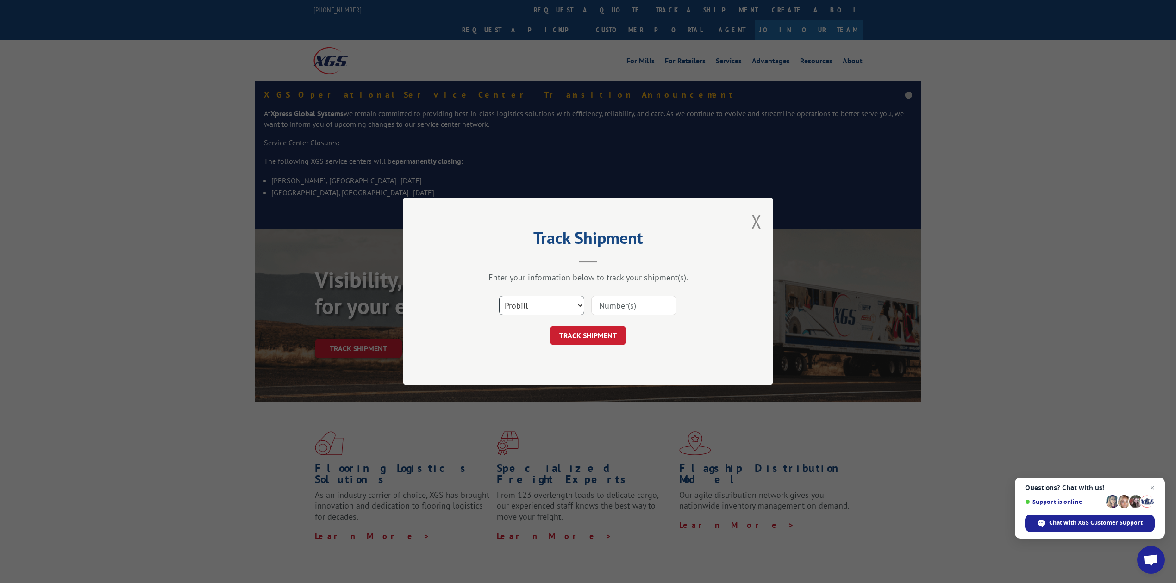
click at [517, 304] on select "Select category... Probill BOL PO" at bounding box center [541, 305] width 85 height 19
select select "bol"
click at [499, 296] on select "Select category... Probill BOL PO" at bounding box center [541, 305] width 85 height 19
click at [628, 304] on input at bounding box center [633, 305] width 85 height 19
type input "8639751"
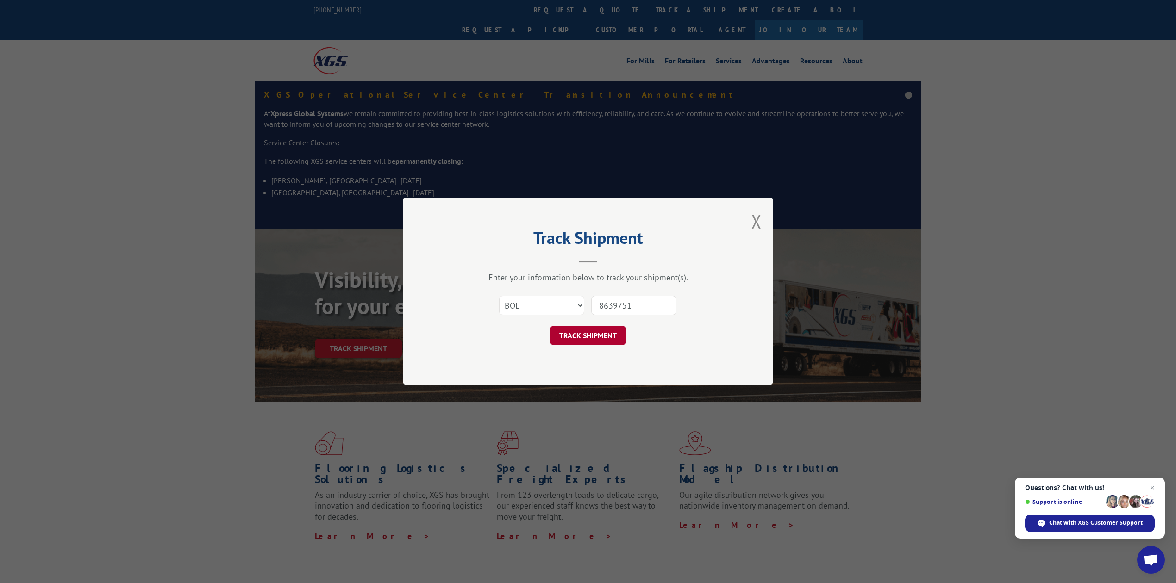
click at [582, 334] on button "TRACK SHIPMENT" at bounding box center [588, 335] width 76 height 19
